Goal: Find specific fact: Find specific fact

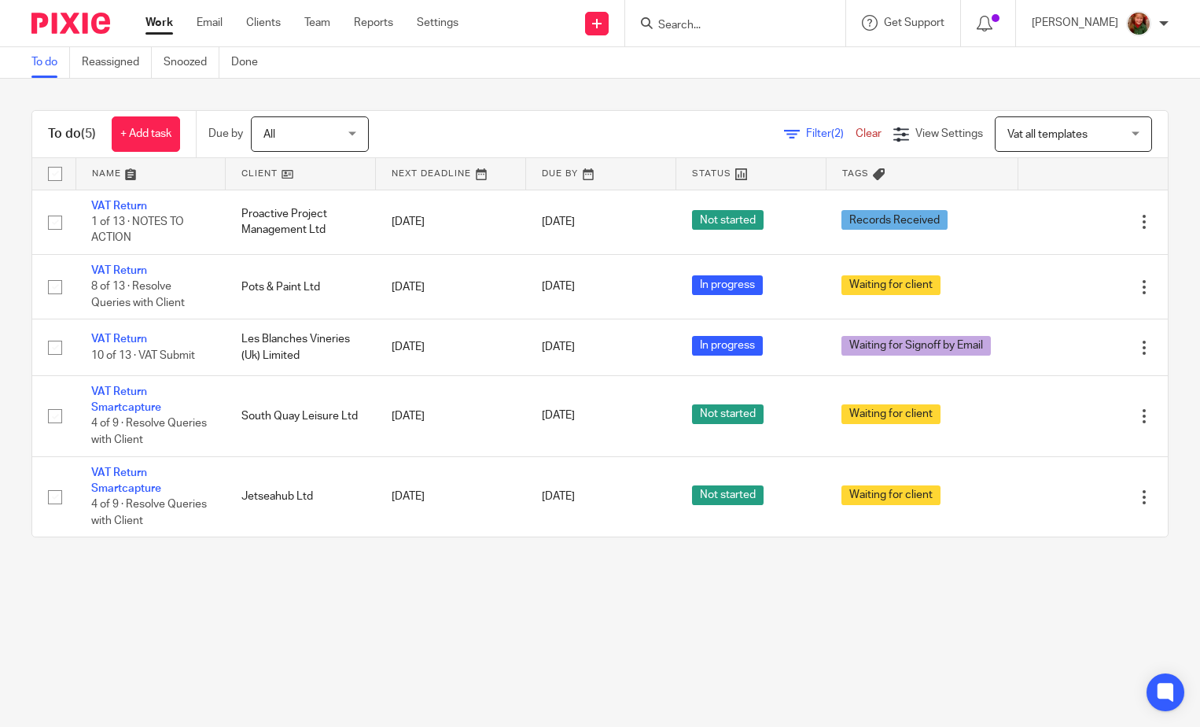
click at [759, 25] on input "Search" at bounding box center [728, 26] width 142 height 14
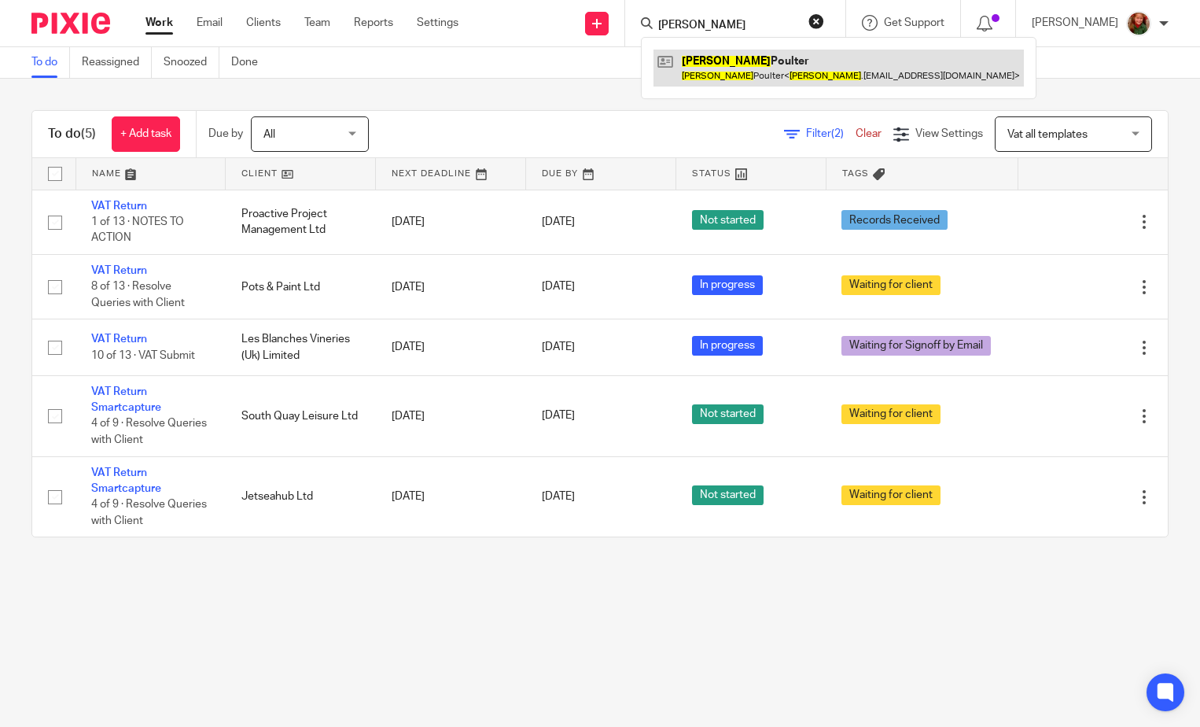
type input "[PERSON_NAME]"
click at [790, 82] on link at bounding box center [838, 68] width 370 height 36
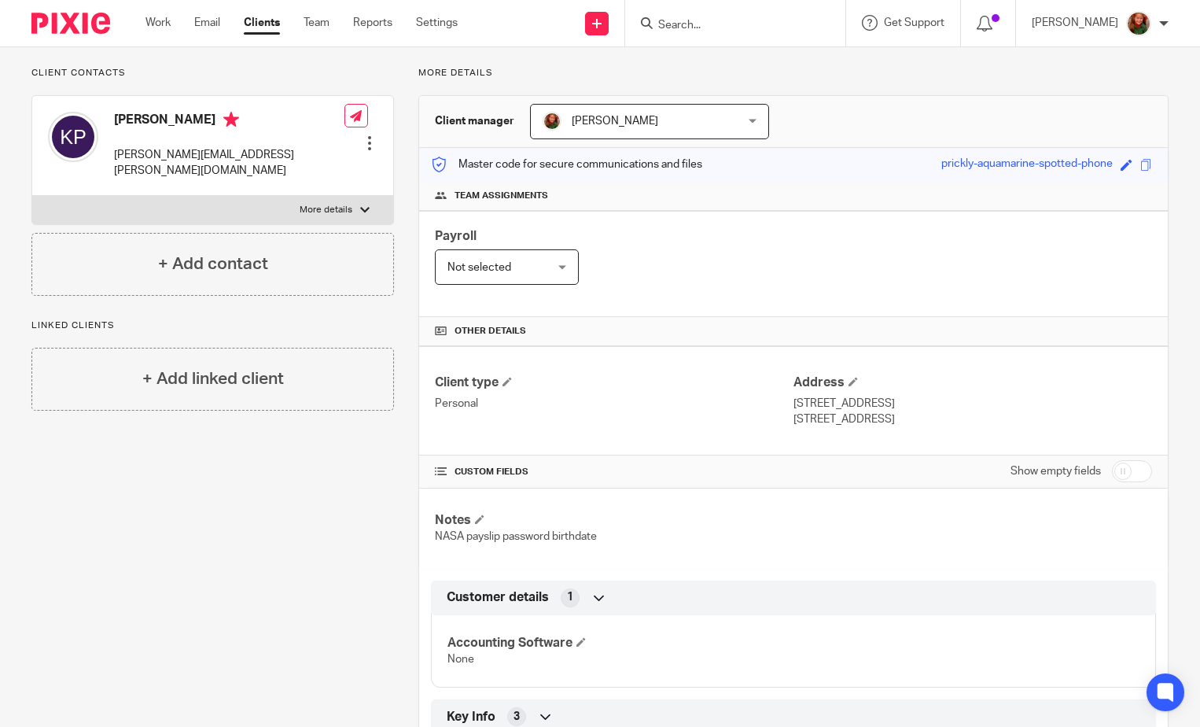
scroll to position [22, 0]
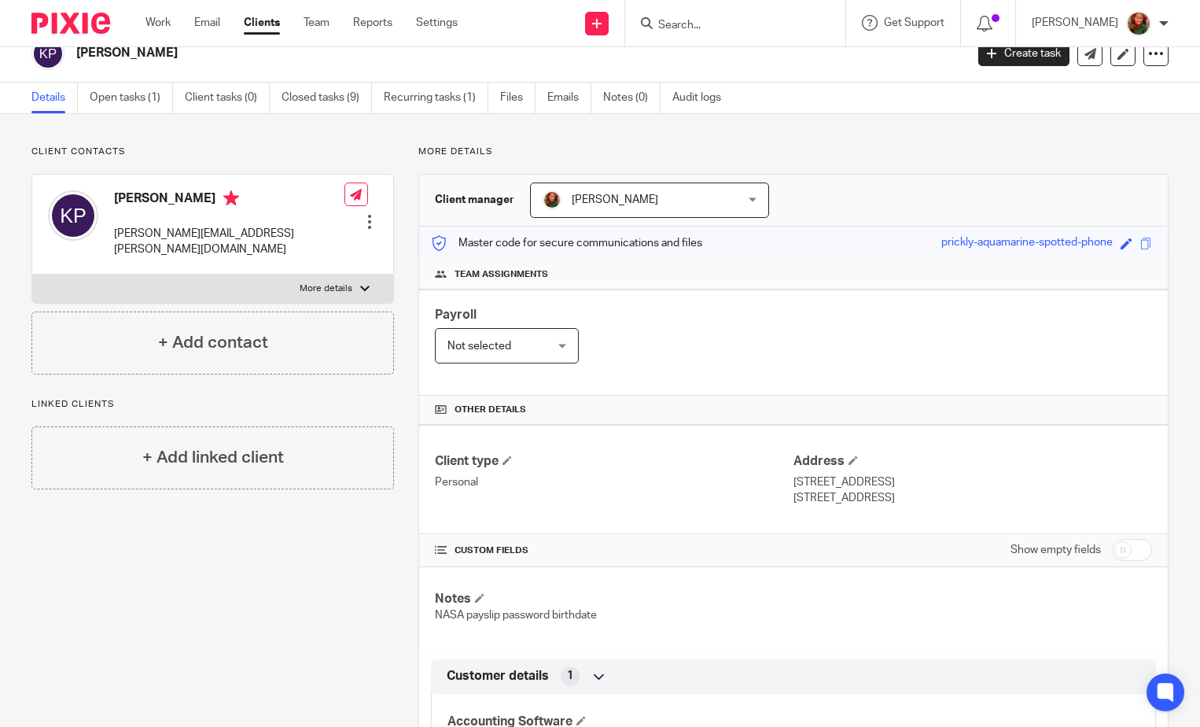
drag, startPoint x: 882, startPoint y: 500, endPoint x: 937, endPoint y: 502, distance: 55.1
click at [937, 502] on p "Wimborne, Dorset, BH21 2LH" at bounding box center [972, 498] width 359 height 16
copy p "BH21 2LH"
